Goal: Information Seeking & Learning: Learn about a topic

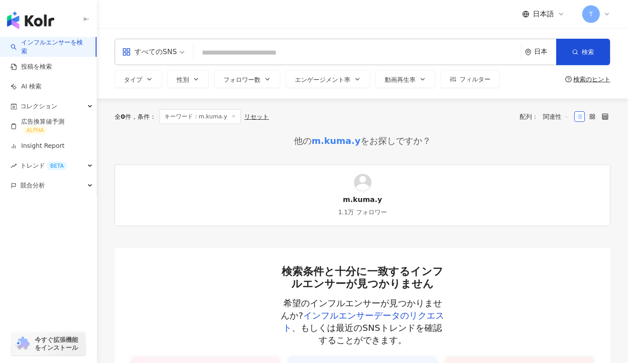
type input "******"
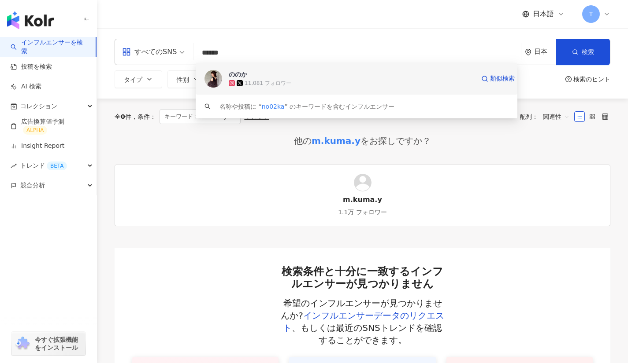
click at [237, 76] on div "ののか" at bounding box center [238, 74] width 18 height 9
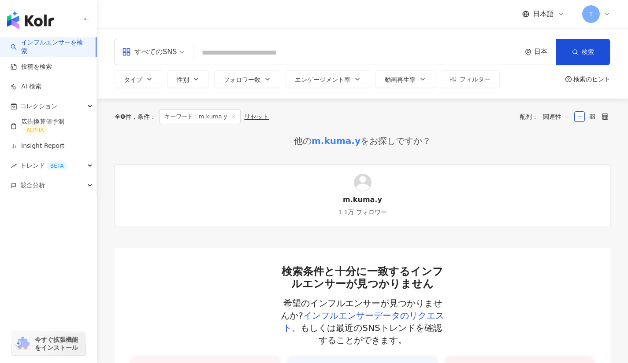
paste input "**********"
type input "**********"
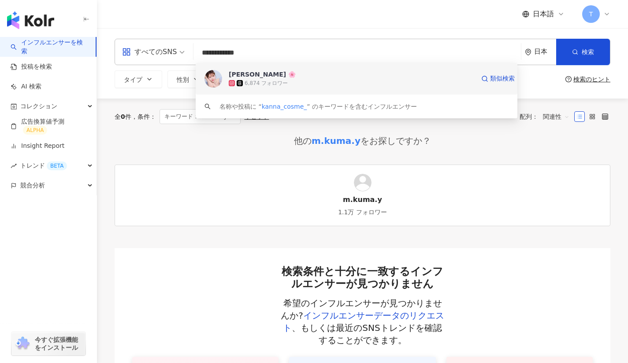
click at [268, 70] on div "カンナ 🌸 6,874 フォロワー 類似検索" at bounding box center [356, 79] width 321 height 32
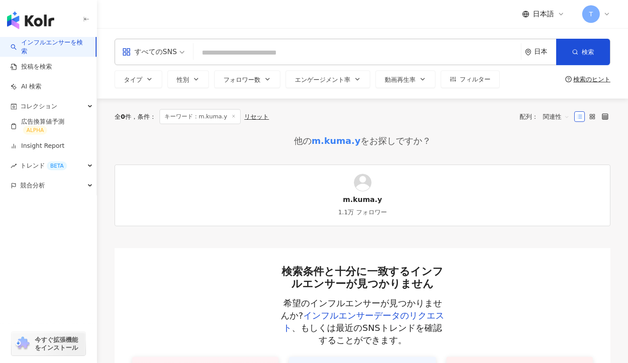
paste input "**********"
type input "**********"
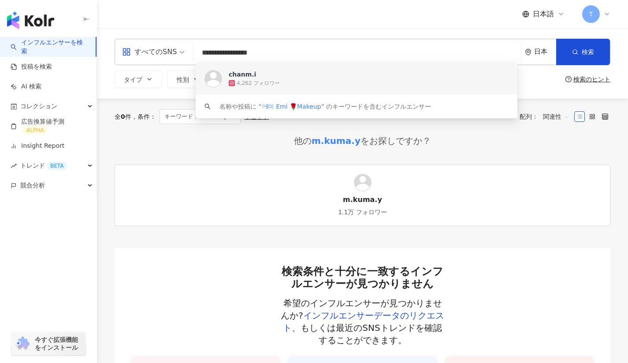
click at [266, 89] on div "chanm.i 4,262 フォロワー" at bounding box center [356, 79] width 321 height 32
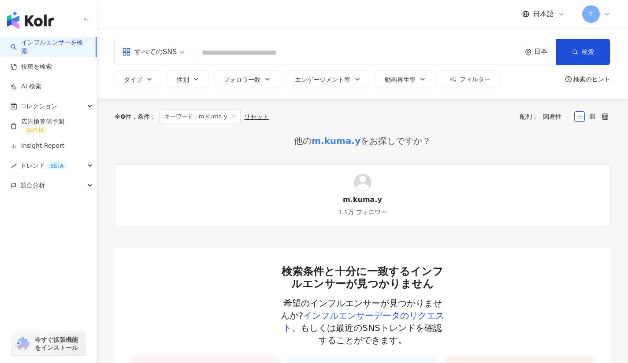
paste input "*********"
type input "*********"
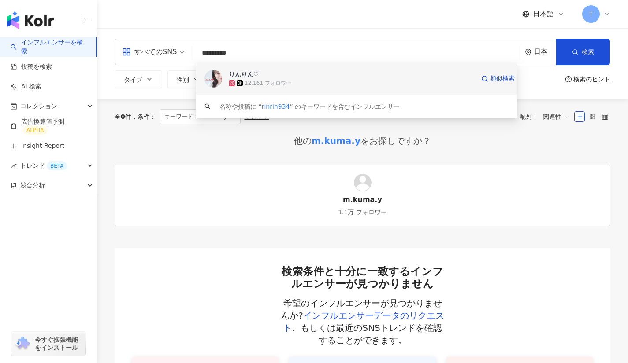
click at [243, 74] on div "りんりん♡" at bounding box center [244, 74] width 30 height 9
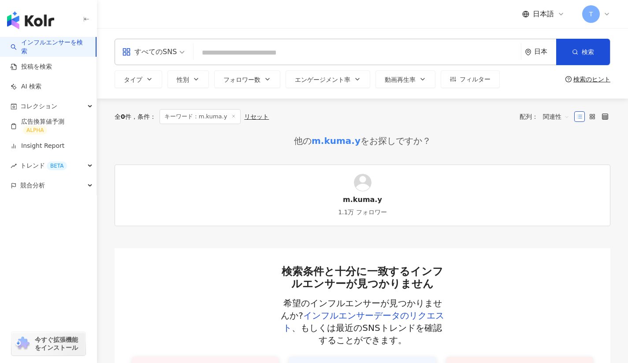
paste input "**********"
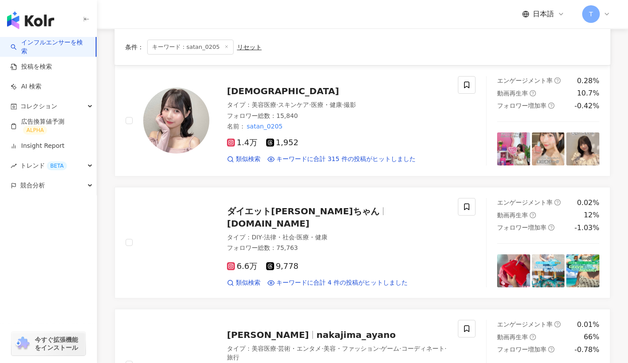
scroll to position [83, 0]
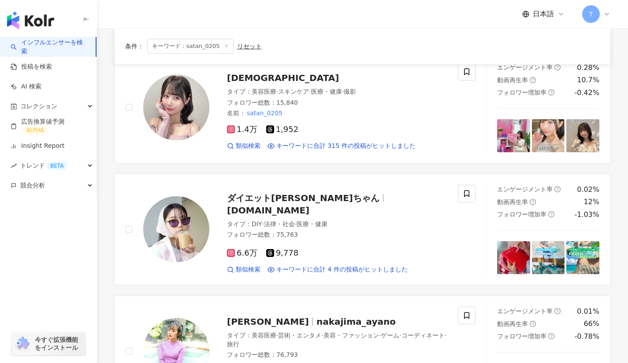
click at [237, 79] on span "Satan" at bounding box center [283, 78] width 112 height 11
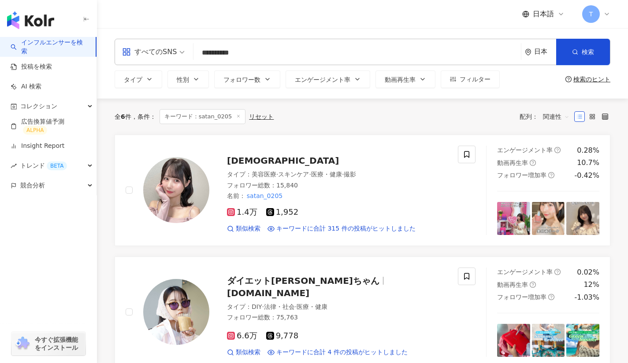
click at [167, 46] on div "すべてのSNS" at bounding box center [149, 52] width 55 height 14
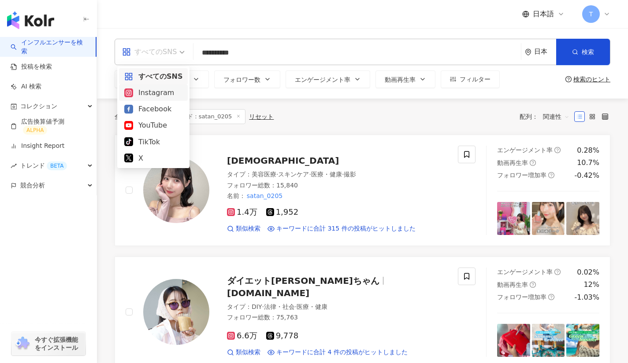
click at [157, 95] on div "Instagram" at bounding box center [153, 92] width 58 height 11
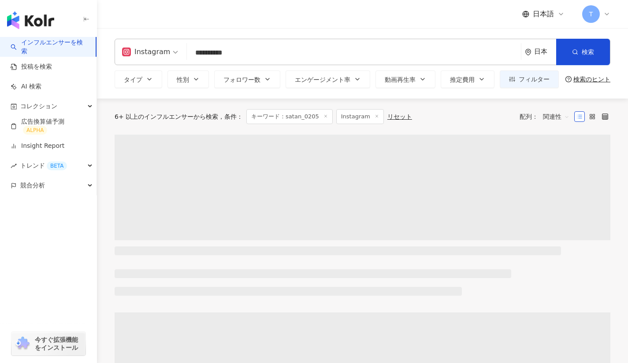
click at [287, 39] on div "**********" at bounding box center [362, 52] width 495 height 26
click at [269, 55] on input "**********" at bounding box center [353, 52] width 327 height 17
type input "*"
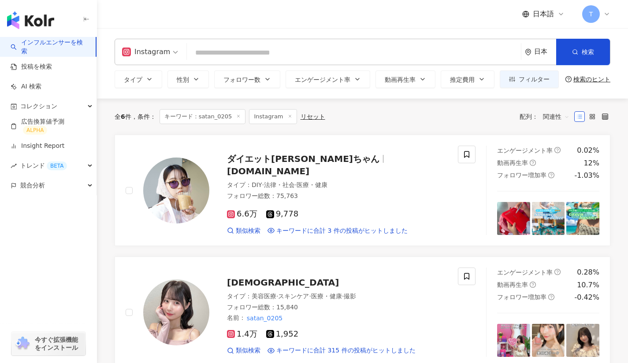
click at [192, 81] on button "性別" at bounding box center [187, 79] width 41 height 18
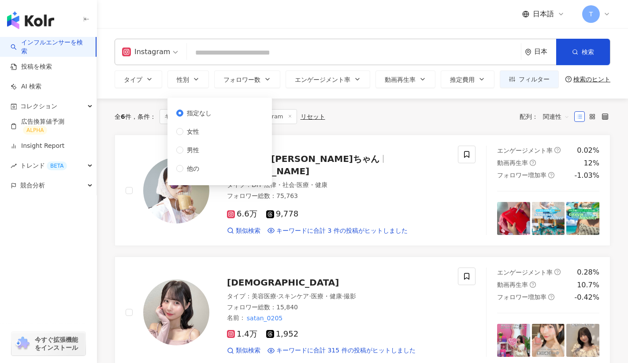
click at [178, 145] on label "男性" at bounding box center [195, 150] width 39 height 10
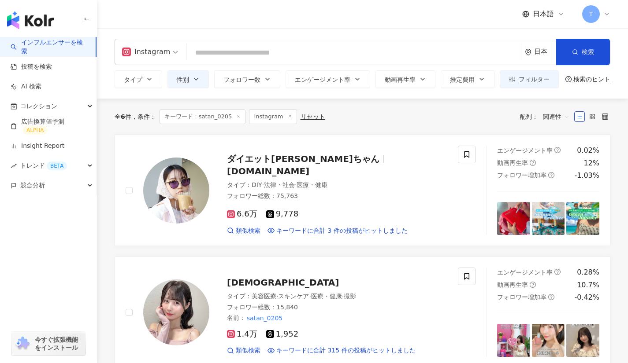
click at [151, 83] on button "タイプ" at bounding box center [139, 79] width 48 height 18
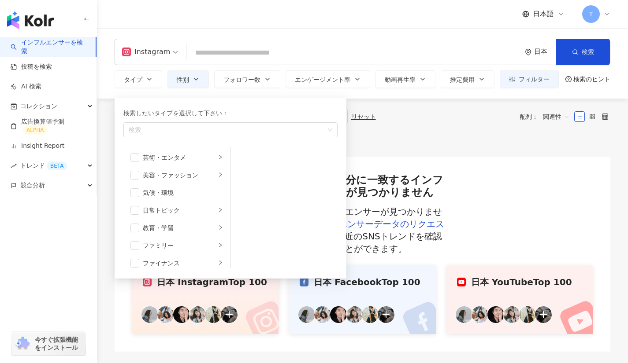
click at [167, 133] on div "button" at bounding box center [225, 130] width 201 height 7
type input "*"
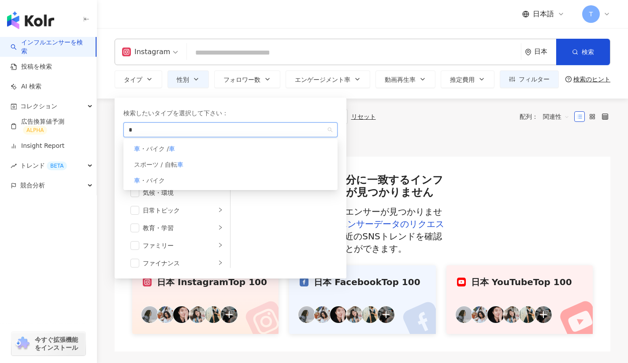
type input "*"
click at [163, 148] on span "・バイク /" at bounding box center [154, 148] width 29 height 7
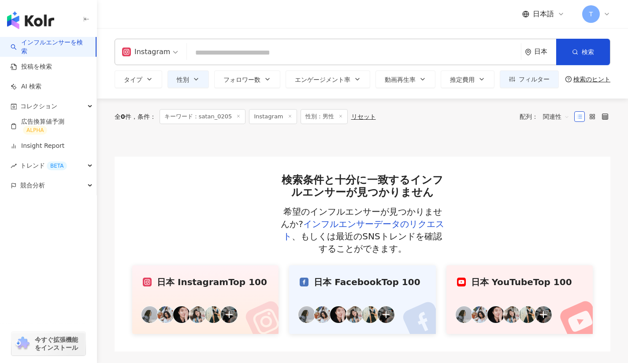
click at [264, 81] on icon "button" at bounding box center [267, 79] width 7 height 7
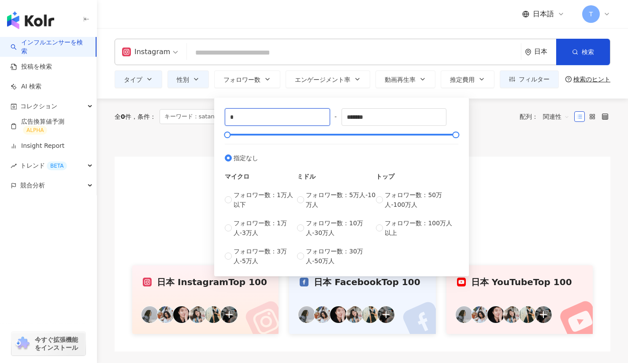
click at [255, 124] on input "*" at bounding box center [277, 117] width 104 height 17
type input "****"
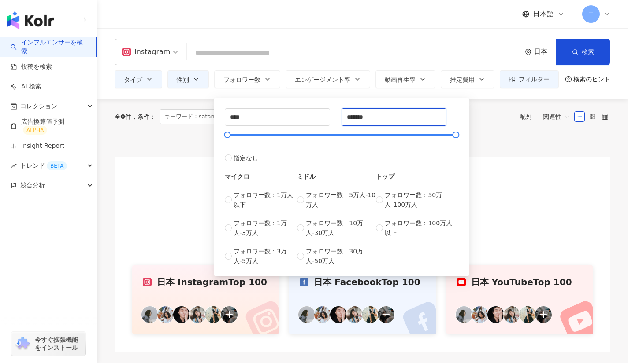
click at [392, 119] on input "*******" at bounding box center [394, 117] width 104 height 17
type input "*"
type input "****"
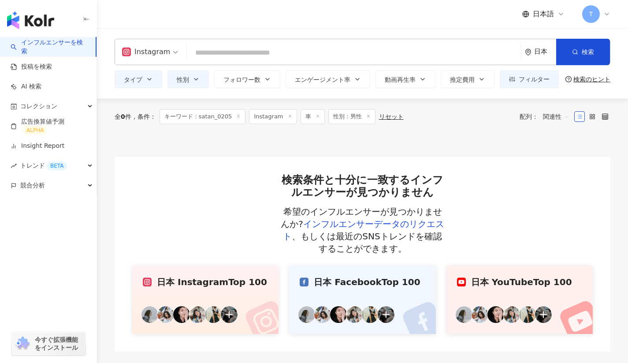
click at [437, 58] on input "search" at bounding box center [353, 52] width 327 height 17
click at [237, 115] on span at bounding box center [238, 117] width 4 height 5
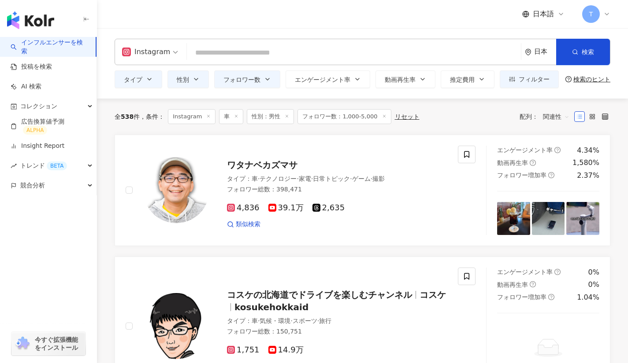
click at [247, 166] on span "ワタナベカズマサ" at bounding box center [262, 165] width 70 height 11
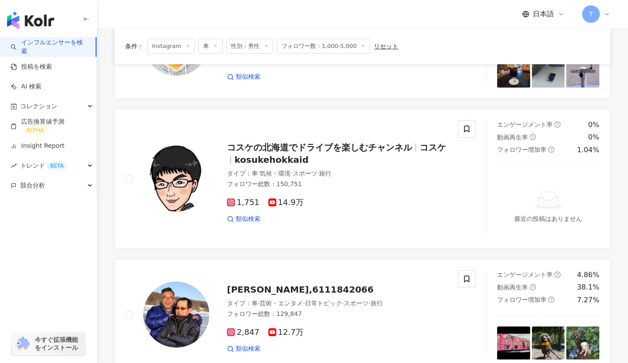
scroll to position [170, 0]
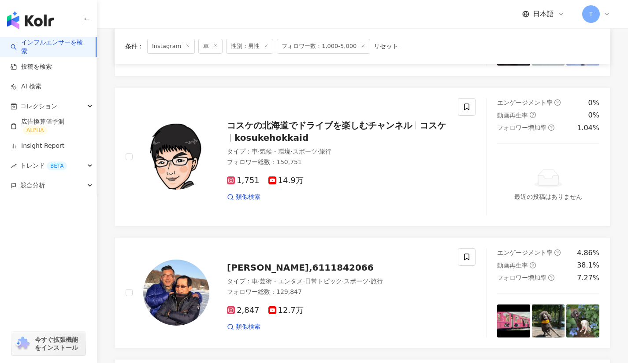
click at [244, 128] on span "コスケの北海道でドライブを楽しむチャンネル" at bounding box center [319, 125] width 185 height 11
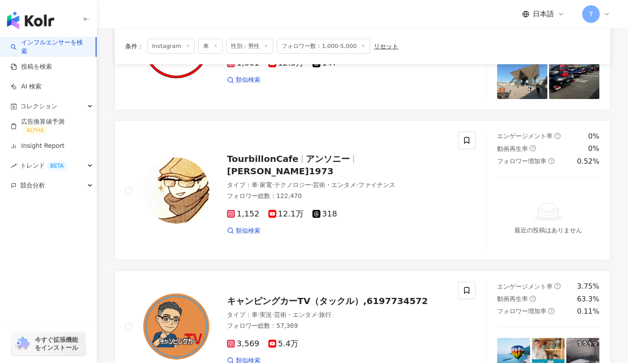
scroll to position [574, 0]
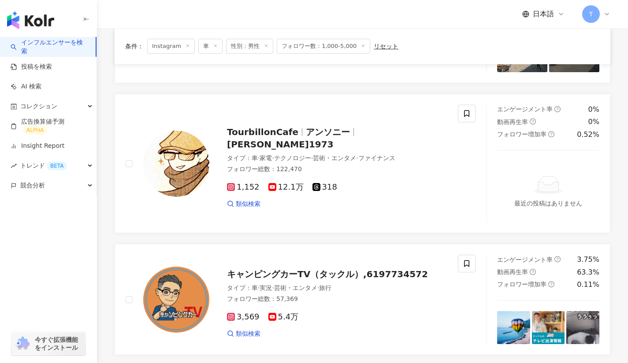
click at [273, 136] on span "TourbillonCafe" at bounding box center [262, 132] width 71 height 11
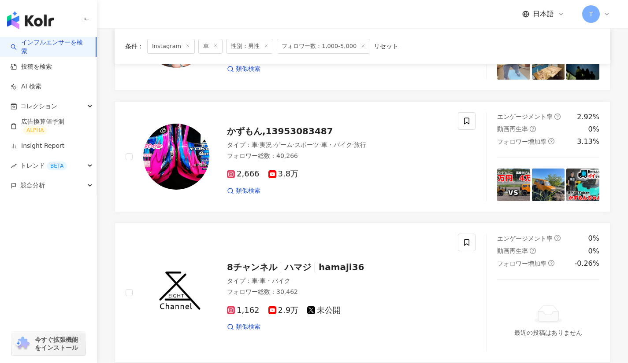
scroll to position [1082, 0]
click at [247, 135] on span "かずもん,13953083487" at bounding box center [280, 131] width 106 height 11
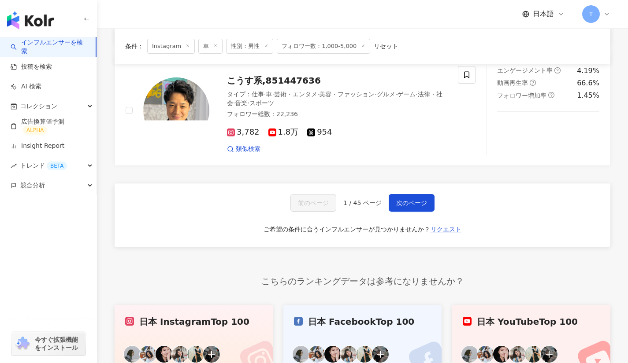
scroll to position [1599, 0]
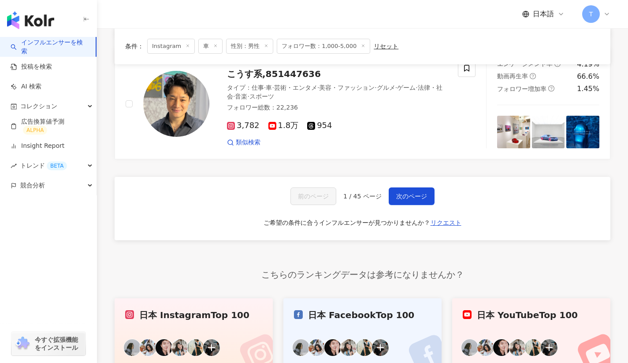
click at [408, 186] on div "前のページ 1 / 45 ページ 次のページ ご希望の条件に合うインフルエンサーが見つかりませんか？ リクエスト" at bounding box center [362, 208] width 495 height 63
click at [402, 196] on span "次のページ" at bounding box center [411, 196] width 31 height 7
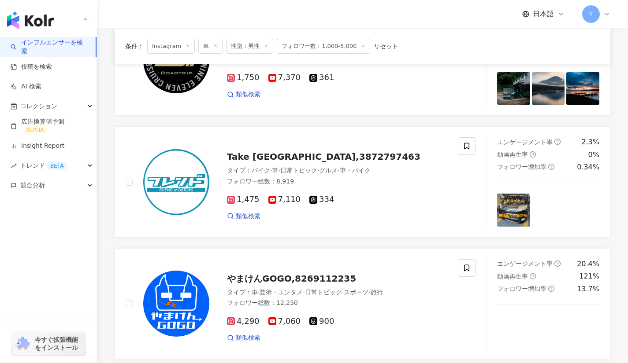
scroll to position [633, 0]
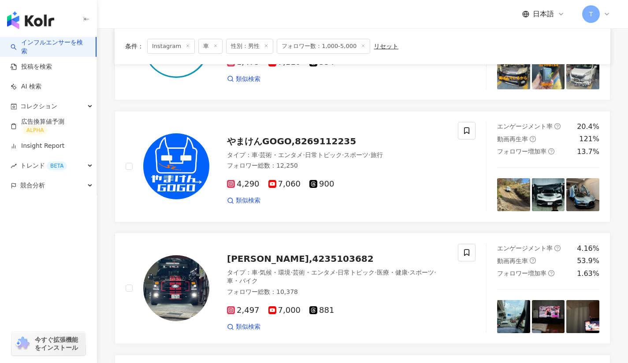
click at [278, 142] on span "やまけんGOGO,8269112235" at bounding box center [291, 141] width 129 height 11
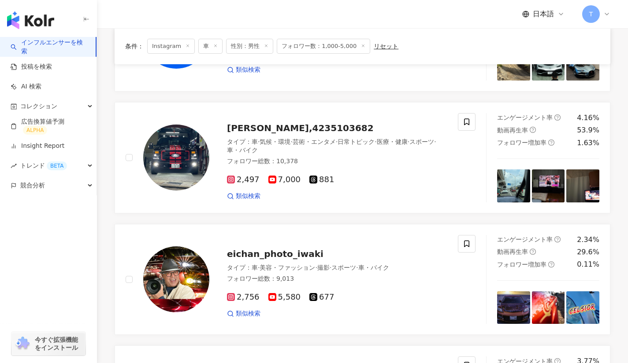
scroll to position [765, 0]
click at [265, 126] on span "福永 善勝,4235103682" at bounding box center [300, 127] width 147 height 11
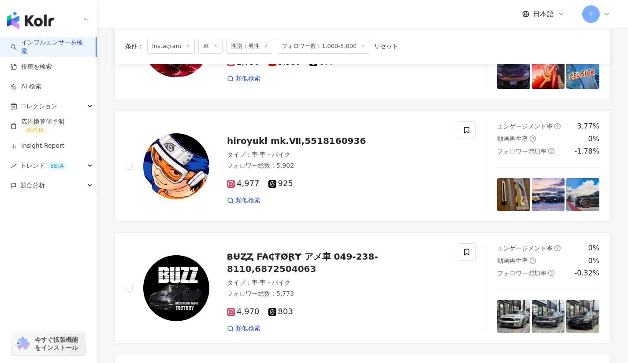
scroll to position [1000, 0]
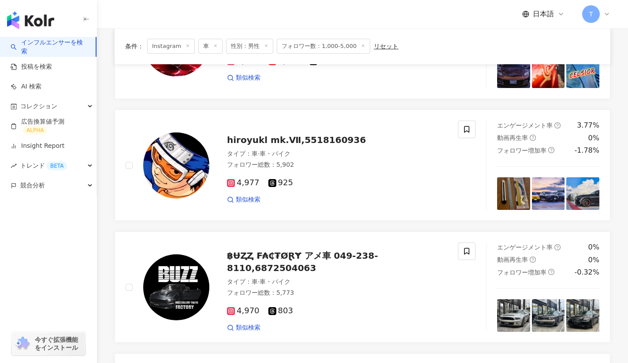
click at [236, 143] on span "hiroyukl mk.Ⅶ,5518160936" at bounding box center [296, 140] width 139 height 11
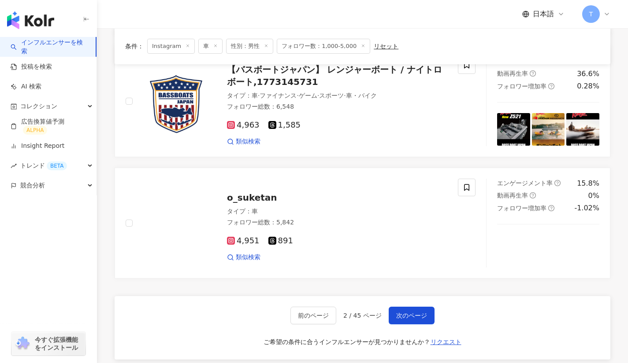
scroll to position [1309, 0]
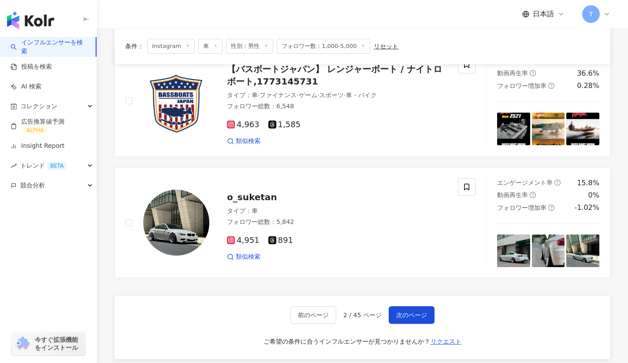
click at [244, 200] on span "o_suketan" at bounding box center [252, 197] width 50 height 11
click at [418, 315] on span "次のページ" at bounding box center [411, 315] width 31 height 7
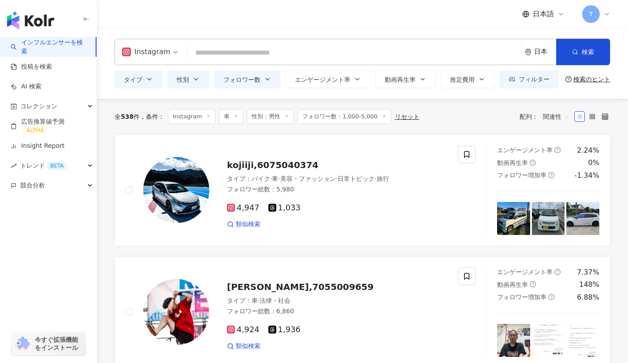
scroll to position [44, 0]
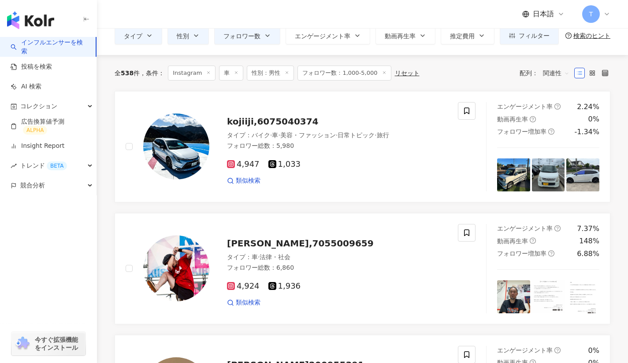
click at [274, 127] on span "kojiiji,6075040374" at bounding box center [273, 121] width 92 height 11
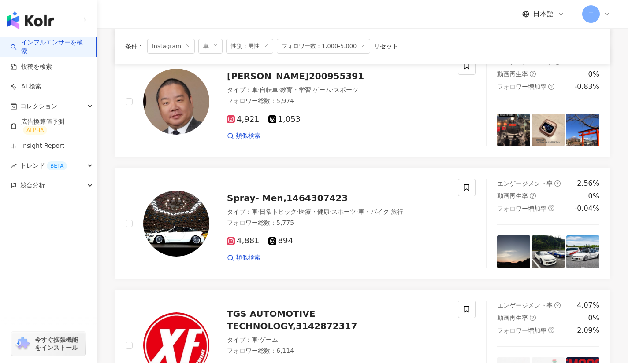
scroll to position [340, 0]
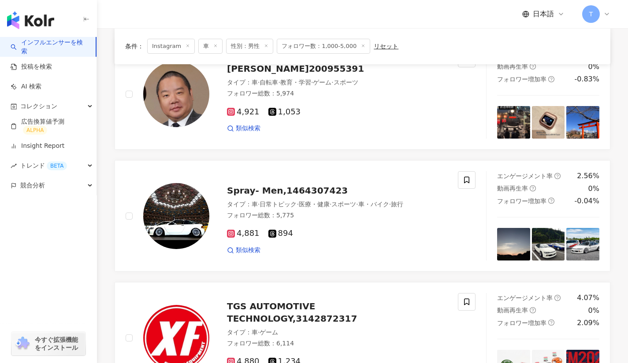
click at [261, 195] on span "Spray- Men,1464307423" at bounding box center [287, 190] width 121 height 11
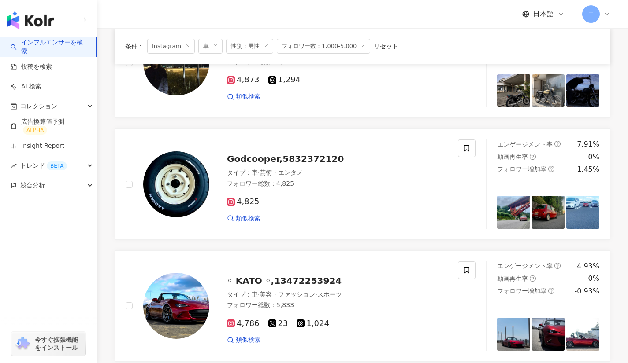
scroll to position [738, 0]
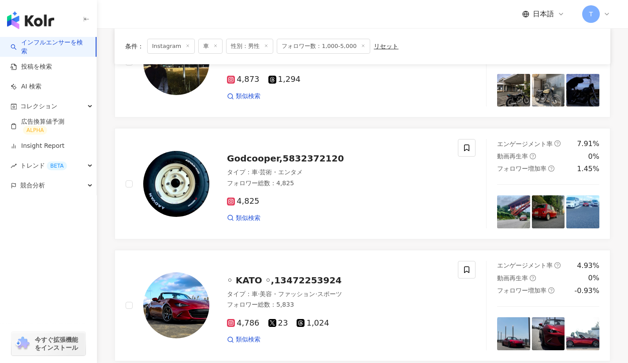
click at [252, 157] on span "Godcooper,5832372120" at bounding box center [285, 158] width 117 height 11
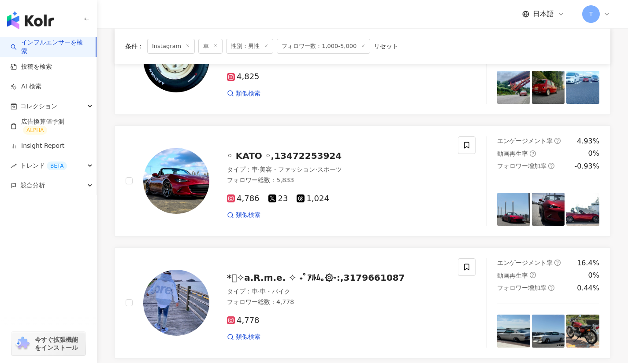
scroll to position [864, 0]
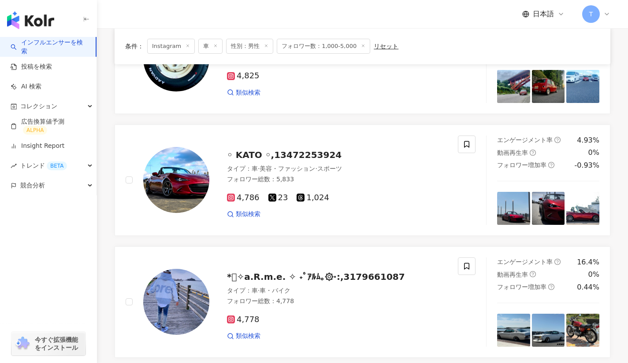
click at [258, 158] on span "◦ KATO ◦,13472253924" at bounding box center [284, 155] width 115 height 11
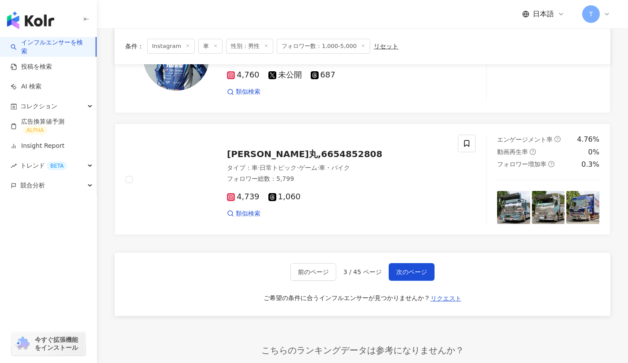
scroll to position [1353, 0]
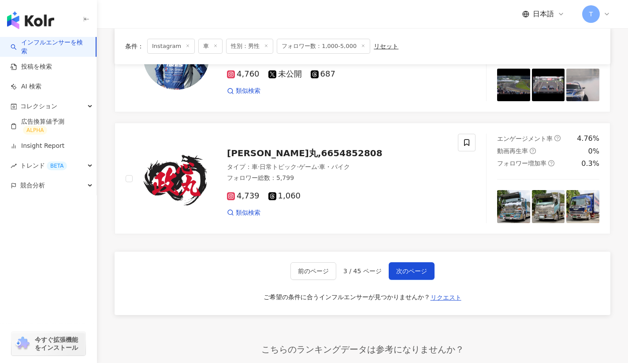
click at [403, 273] on span "次のページ" at bounding box center [411, 271] width 31 height 7
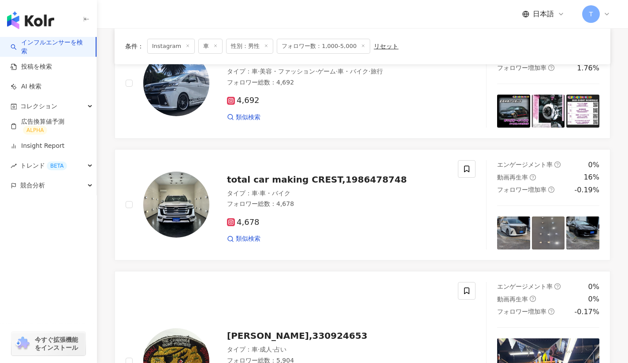
scroll to position [0, 0]
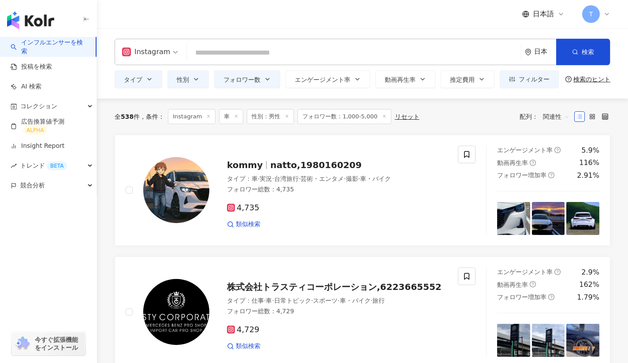
click at [272, 162] on span "natto,1980160209" at bounding box center [315, 165] width 91 height 11
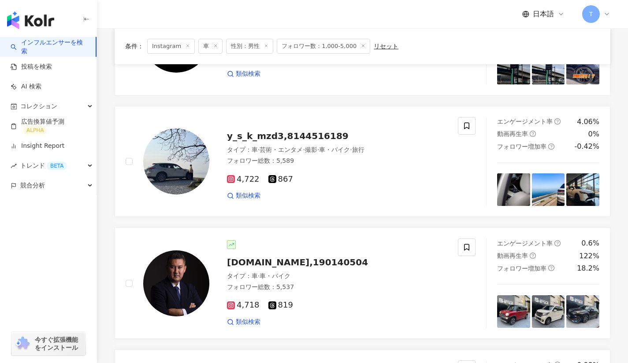
scroll to position [273, 0]
click at [256, 137] on span "y_s_k_mzd3,8144516189" at bounding box center [288, 135] width 122 height 11
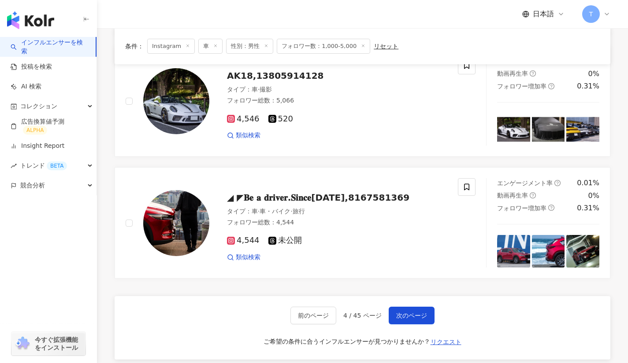
scroll to position [1378, 0]
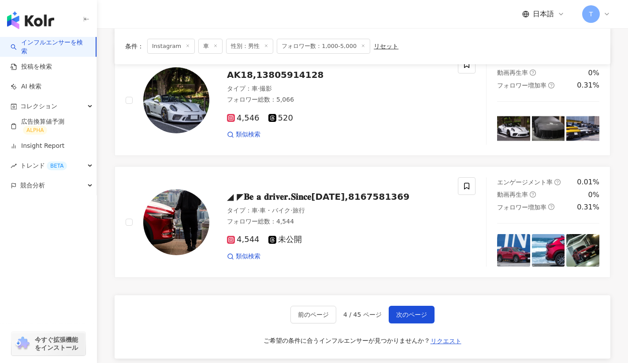
click at [281, 193] on span "◢ ◤𝐁𝐞 𝐚 𝐝𝐫𝐢𝐯𝐞𝐫.𝐒𝐢𝐧𝐜𝐞𝟏𝟗𝟗𝟏,8167581369" at bounding box center [318, 197] width 182 height 11
click at [412, 315] on span "次のページ" at bounding box center [411, 314] width 31 height 7
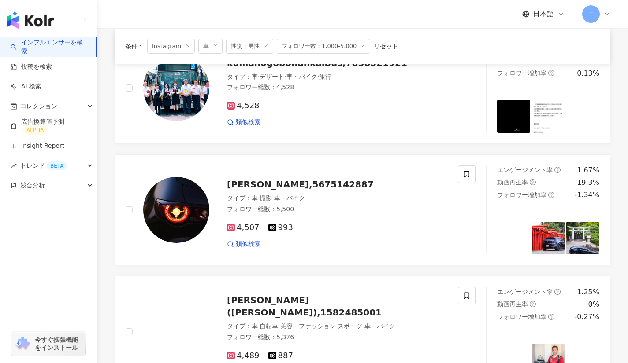
scroll to position [224, 0]
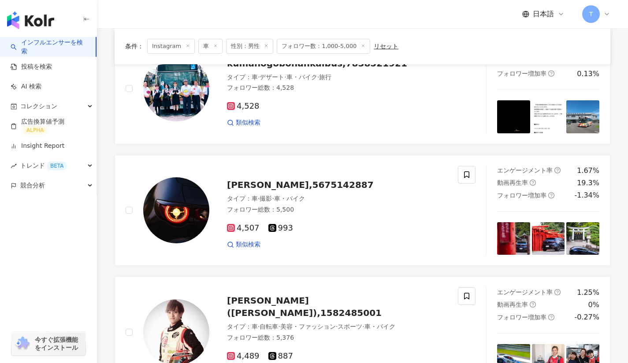
click at [283, 183] on span "高橋雄佑,5675142887" at bounding box center [300, 185] width 147 height 11
click at [264, 45] on icon at bounding box center [266, 46] width 4 height 4
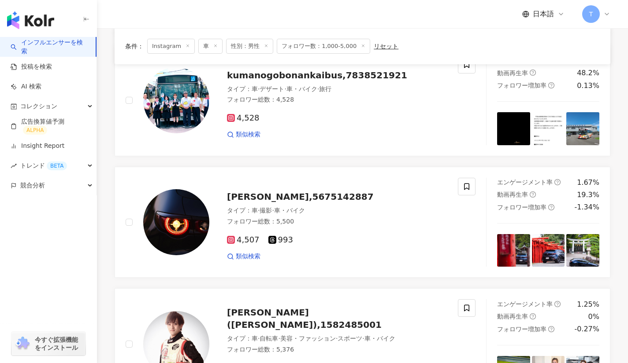
scroll to position [87, 0]
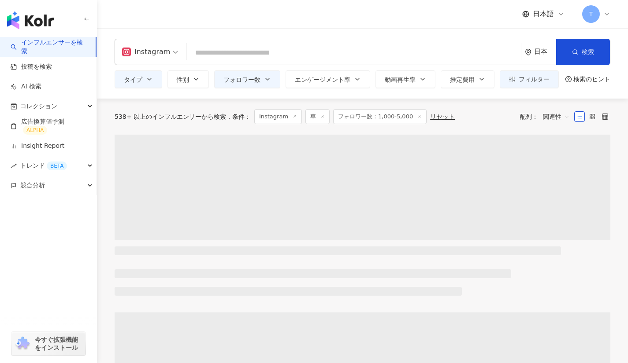
click at [194, 77] on icon "button" at bounding box center [195, 79] width 7 height 7
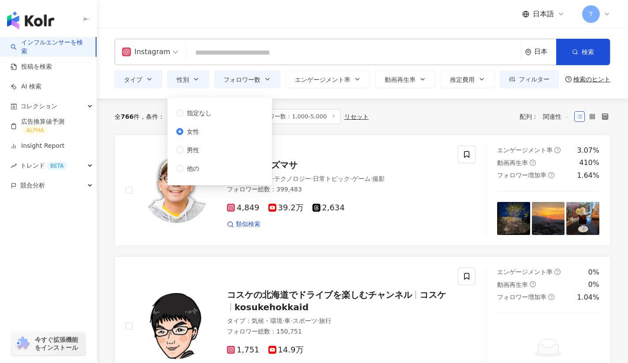
click at [373, 129] on div "全 766 件 条件 ： Instagram 車 フォロワー数：1,000-5,000 リセット 配列： 関連性" at bounding box center [362, 117] width 495 height 36
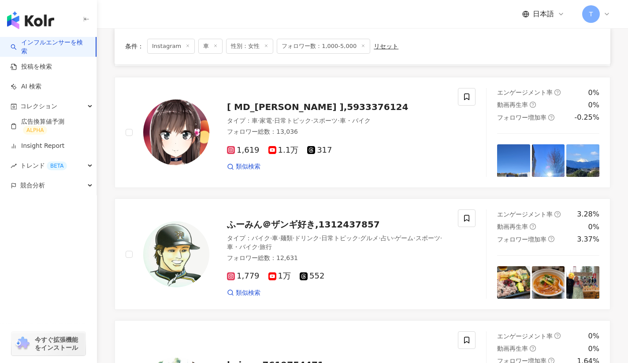
scroll to position [302, 0]
click at [309, 106] on span "[ MD_Jacques ],5933376124" at bounding box center [317, 106] width 181 height 11
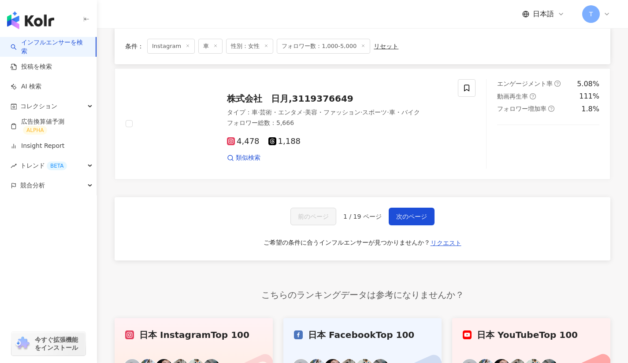
scroll to position [1437, 0]
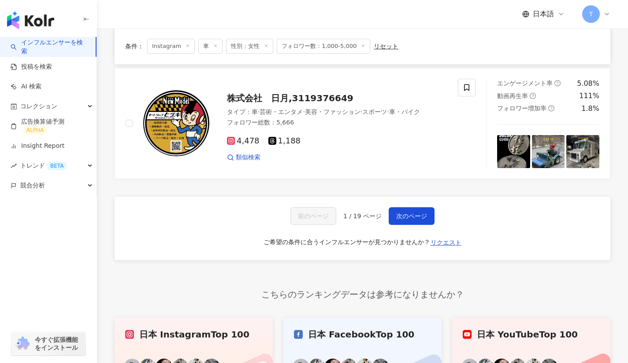
click at [403, 216] on span "次のページ" at bounding box center [411, 216] width 31 height 7
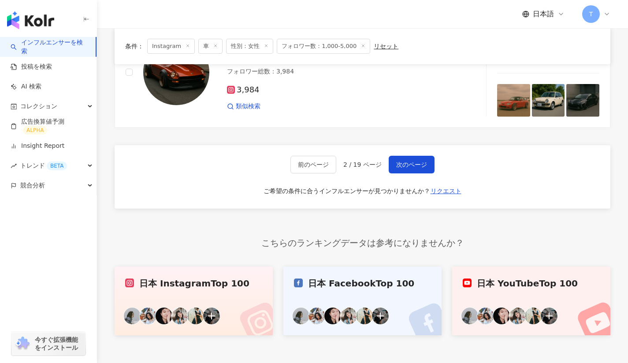
scroll to position [1461, 0]
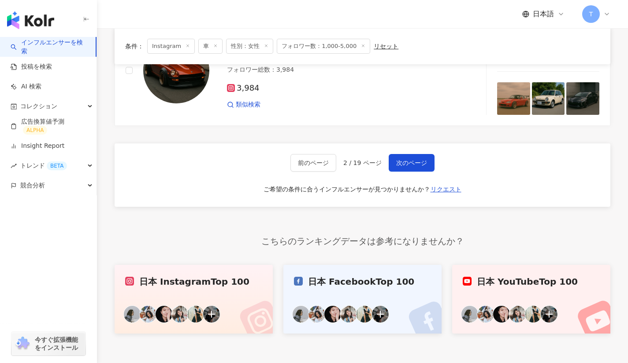
click at [409, 159] on span "次のページ" at bounding box center [411, 162] width 31 height 7
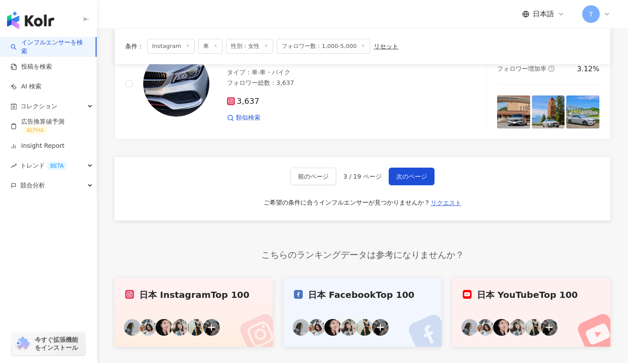
scroll to position [1443, 0]
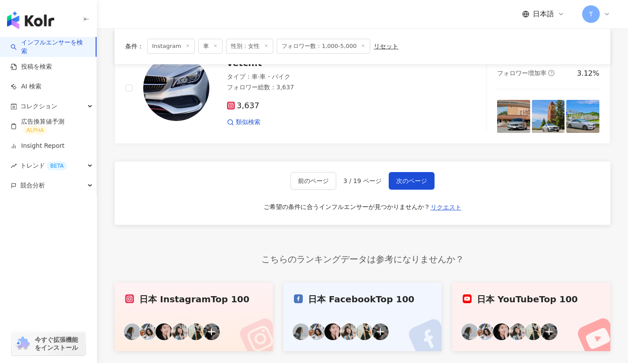
click at [399, 174] on button "次のページ" at bounding box center [411, 181] width 46 height 18
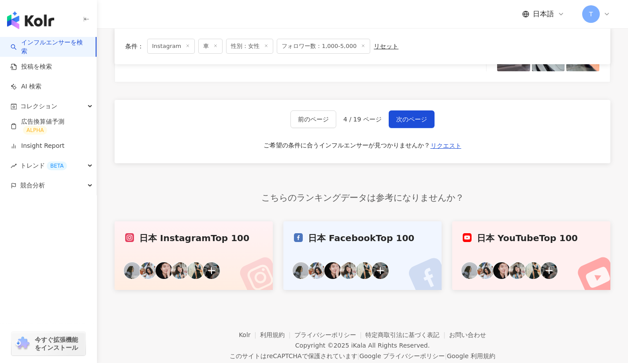
scroll to position [1584, 0]
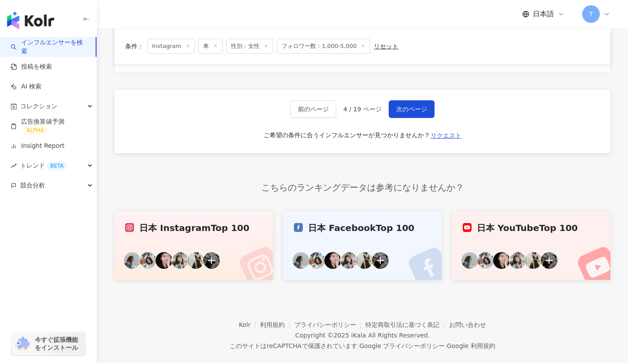
click at [397, 111] on span "次のページ" at bounding box center [411, 109] width 31 height 7
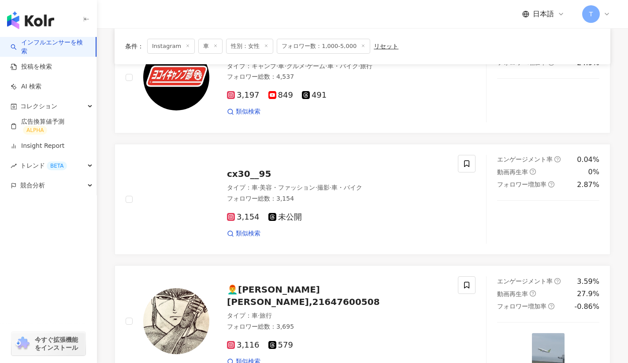
scroll to position [428, 0]
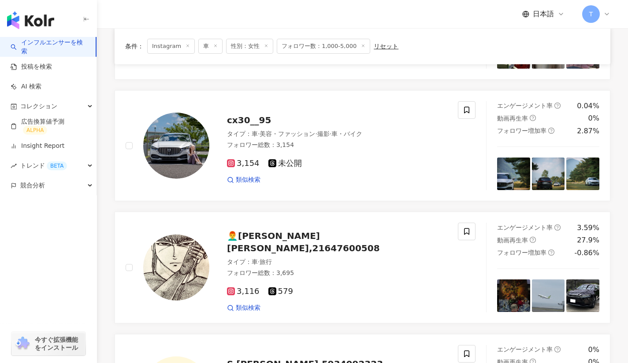
click at [255, 121] on span "cx30__95" at bounding box center [249, 120] width 44 height 11
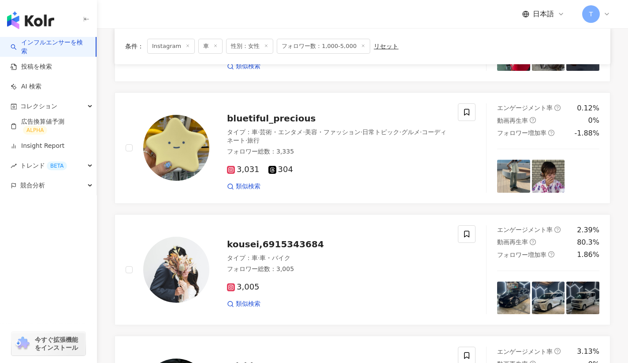
scroll to position [912, 0]
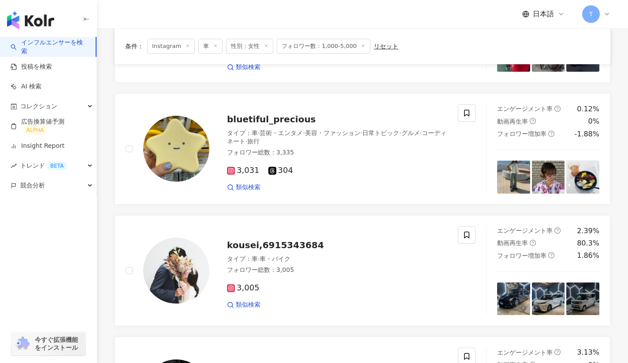
click at [255, 115] on span "bluetiful_precious" at bounding box center [271, 119] width 89 height 11
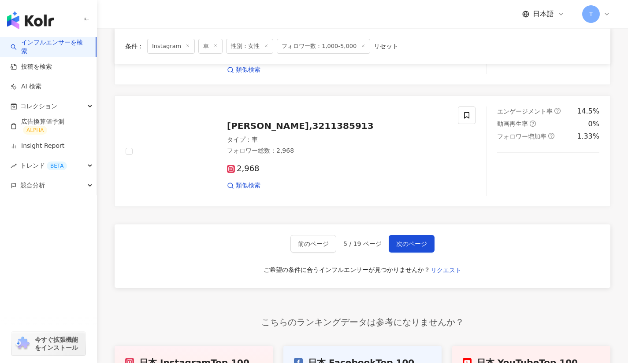
scroll to position [1399, 0]
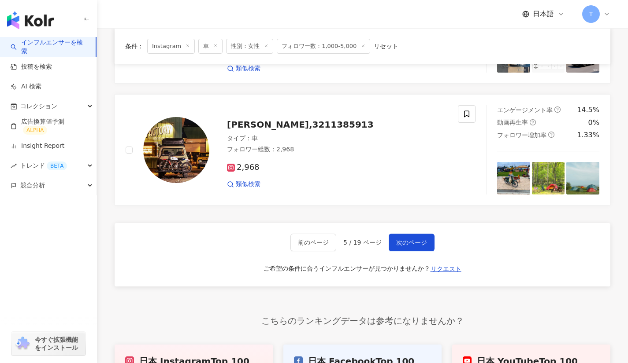
click at [402, 244] on span "次のページ" at bounding box center [411, 242] width 31 height 7
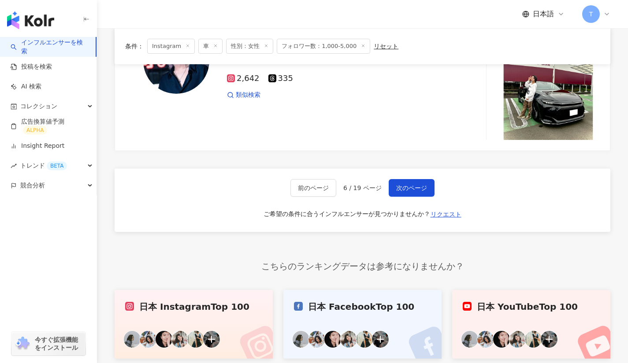
scroll to position [1506, 0]
click at [409, 184] on span "次のページ" at bounding box center [411, 187] width 31 height 7
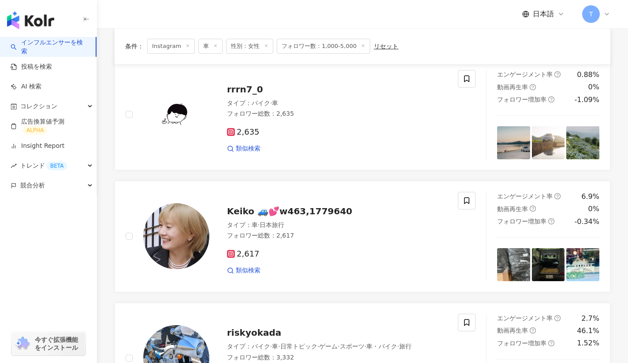
scroll to position [79, 0]
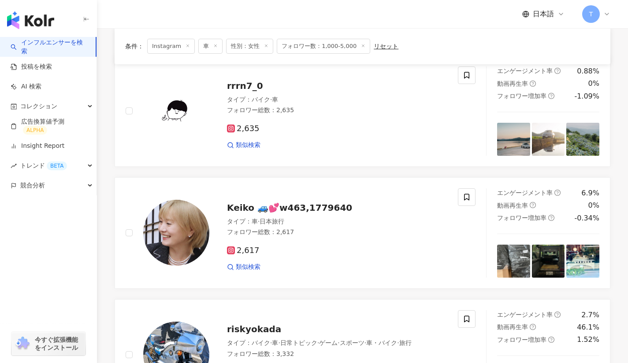
click at [310, 208] on span "Keiko 🚙💕w463,1779640" at bounding box center [289, 208] width 125 height 11
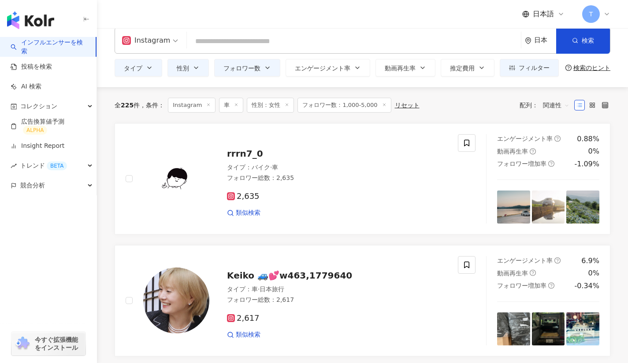
scroll to position [11, 0]
click at [253, 158] on span "rrrn7_0" at bounding box center [245, 154] width 36 height 11
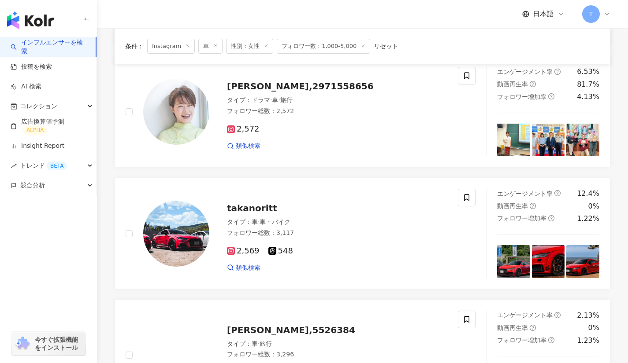
scroll to position [1053, 0]
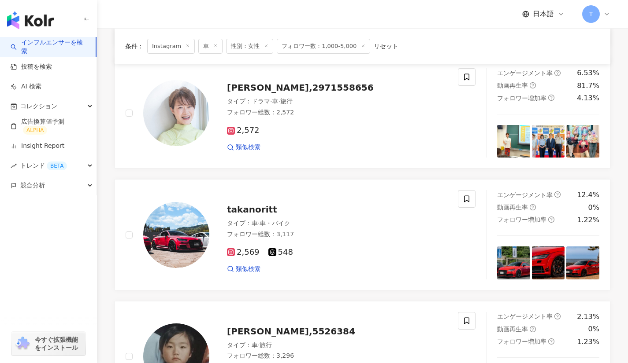
click at [288, 91] on span "多田 えりか,2971558656" at bounding box center [300, 87] width 147 height 11
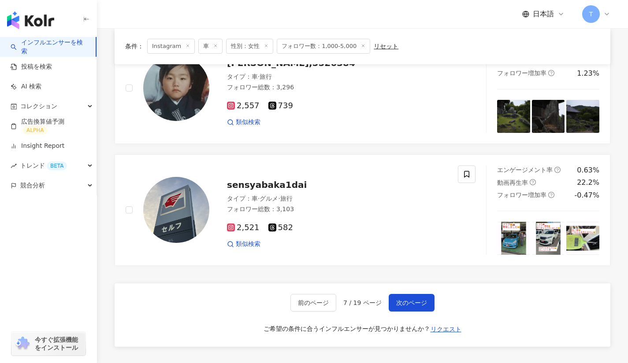
scroll to position [1329, 0]
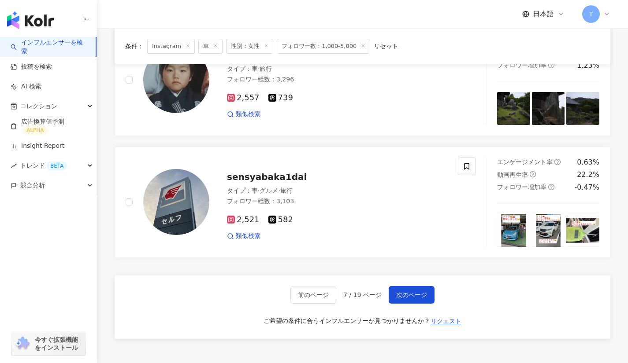
click at [408, 287] on button "次のページ" at bounding box center [411, 295] width 46 height 18
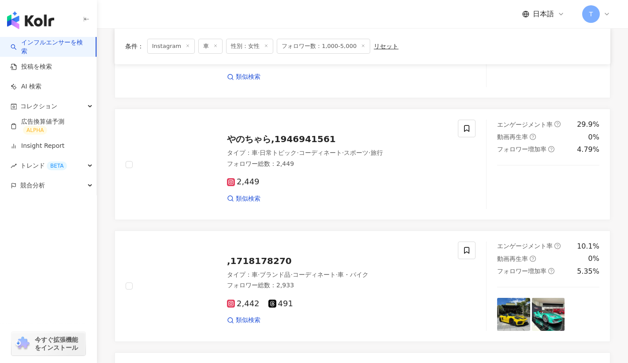
scroll to position [515, 0]
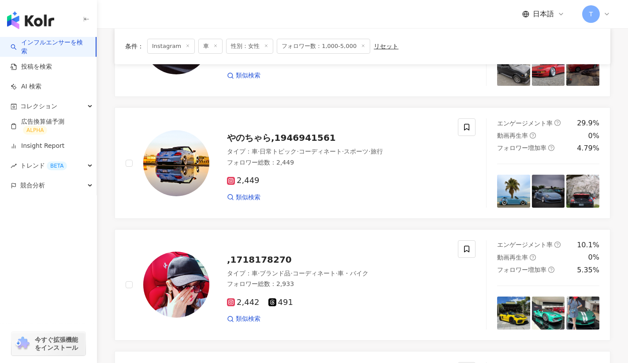
click at [283, 137] on span "やのちゃら,1946941561" at bounding box center [281, 138] width 109 height 11
click at [234, 268] on div ",1718178270 タイプ ： 車 · ブランド品 · コーディネート · 車・バイク フォロワー総数 ： 2,933 2,442 491 類似検索" at bounding box center [328, 285] width 238 height 77
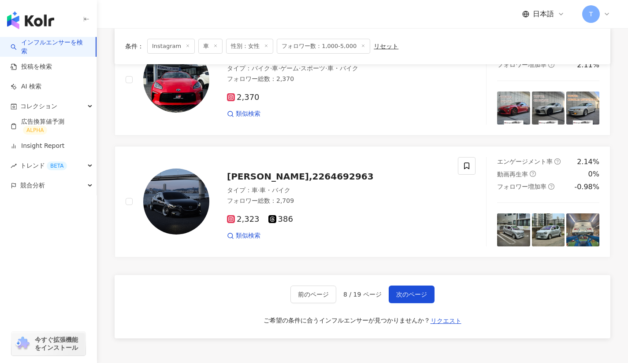
scroll to position [1350, 0]
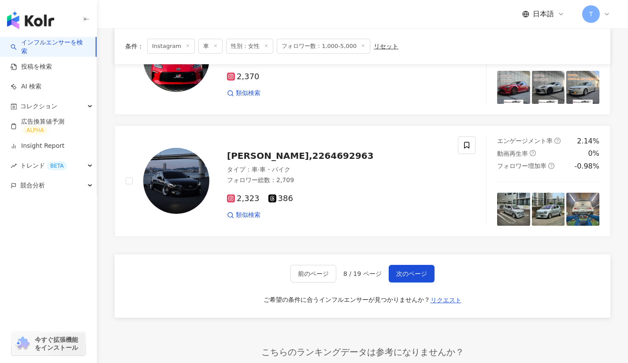
click at [421, 270] on span "次のページ" at bounding box center [411, 273] width 31 height 7
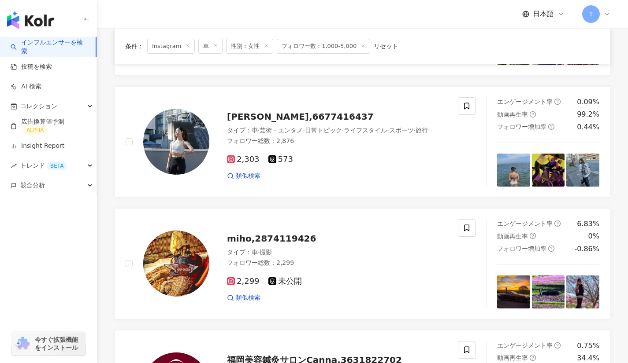
scroll to position [305, 0]
click at [240, 111] on span "Kiyoka,6677416437" at bounding box center [300, 116] width 147 height 11
click at [246, 233] on span "miho,2874119426" at bounding box center [271, 238] width 89 height 11
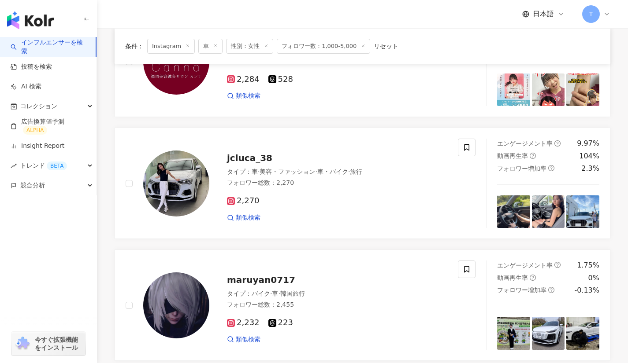
click at [255, 275] on span "maruyan0717" at bounding box center [261, 280] width 68 height 11
click at [260, 275] on span "maruyan0717" at bounding box center [261, 280] width 68 height 11
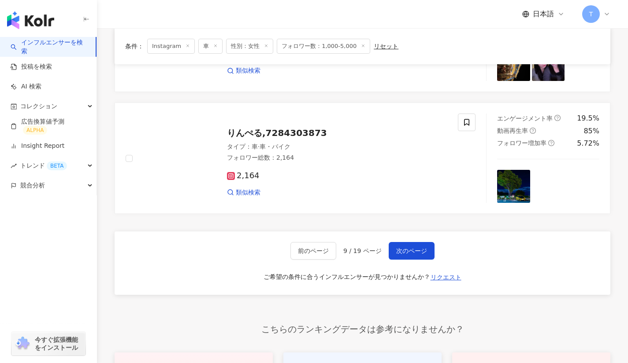
scroll to position [1341, 0]
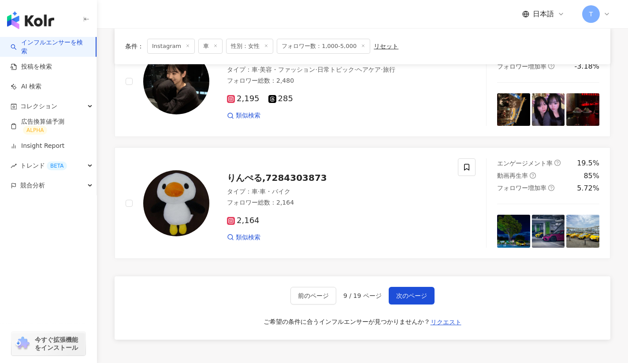
click at [277, 173] on span "りんぺる,7284303873" at bounding box center [277, 178] width 100 height 11
click at [421, 292] on span "次のページ" at bounding box center [411, 295] width 31 height 7
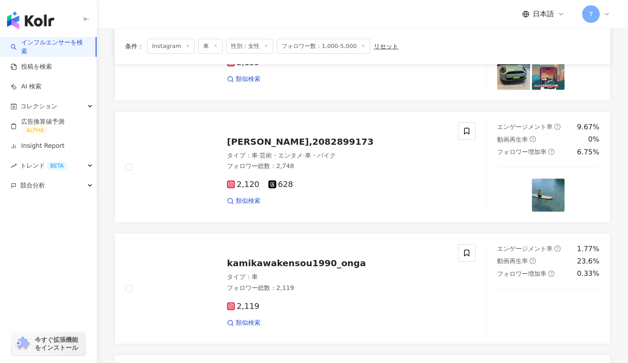
scroll to position [581, 0]
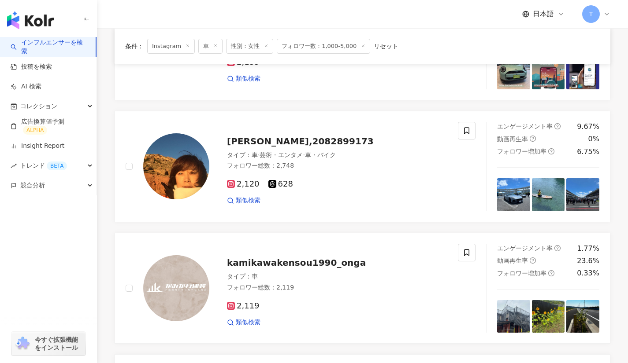
click at [256, 140] on span "Yuko Iida,2082899173" at bounding box center [300, 141] width 147 height 11
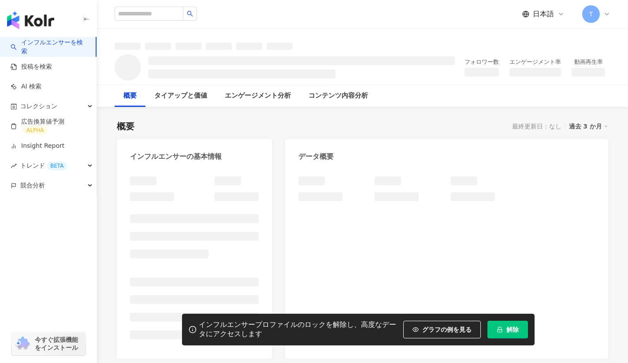
click at [512, 330] on span "解除" at bounding box center [512, 329] width 12 height 7
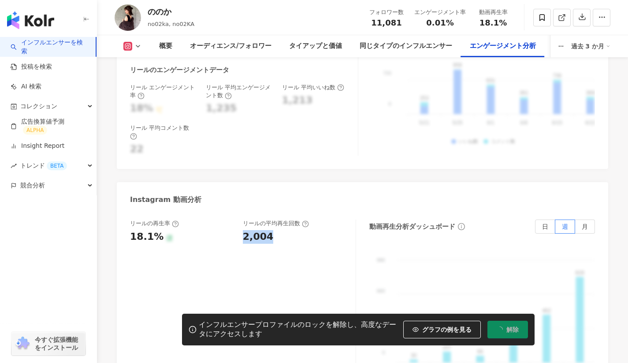
drag, startPoint x: 238, startPoint y: 195, endPoint x: 288, endPoint y: 194, distance: 50.2
click at [288, 220] on div "リールの再生率 18.1% 優 リールの平均再生回数 2,004" at bounding box center [243, 308] width 226 height 176
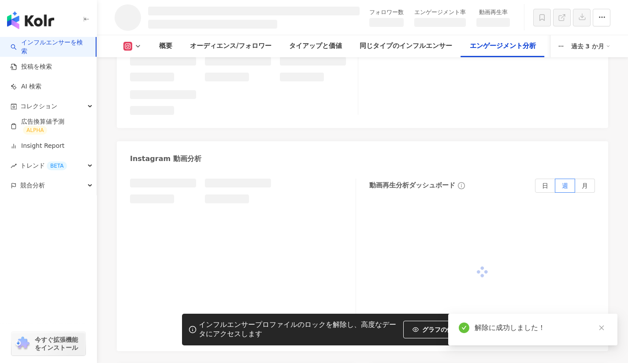
scroll to position [1668, 0]
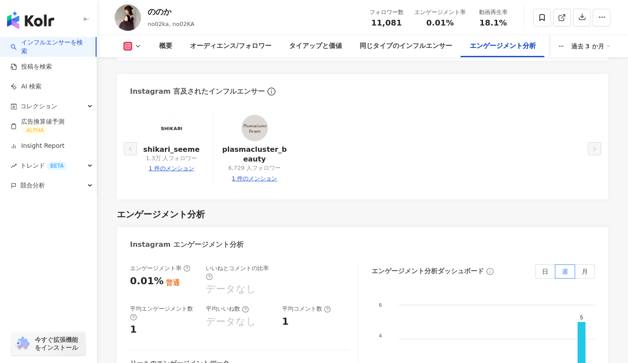
scroll to position [1949, 0]
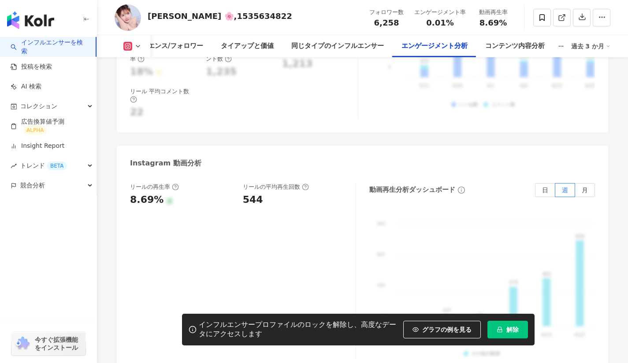
scroll to position [2020, 0]
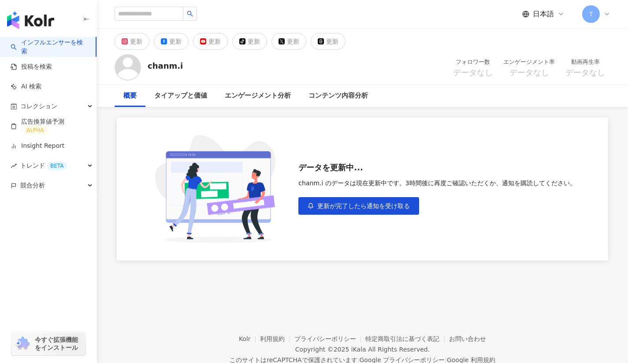
click at [327, 208] on span "更新が完了したら通知を受け取る" at bounding box center [363, 206] width 92 height 7
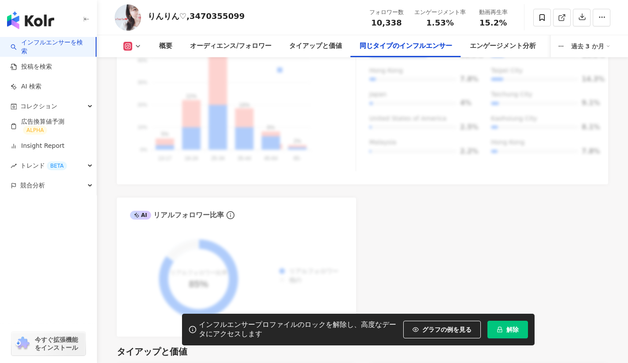
scroll to position [1632, 0]
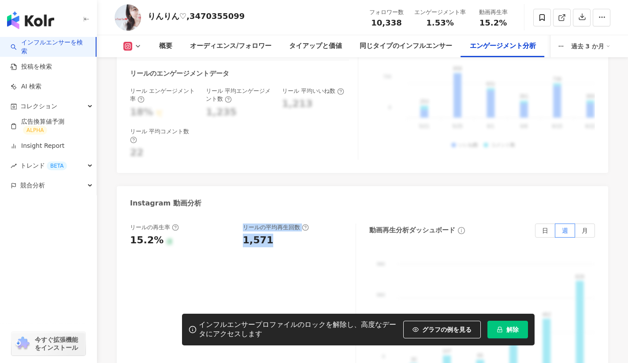
scroll to position [0, 0]
click at [286, 228] on div "リールの再生率 15.2% 優 リールの平均再生回数 1,571" at bounding box center [243, 312] width 226 height 176
drag, startPoint x: 238, startPoint y: 225, endPoint x: 275, endPoint y: 226, distance: 36.6
click at [275, 226] on div "リールの再生率 15.2% 優 リールの平均再生回数 1,571" at bounding box center [238, 236] width 217 height 24
copy div "1,571"
